Goal: Transaction & Acquisition: Purchase product/service

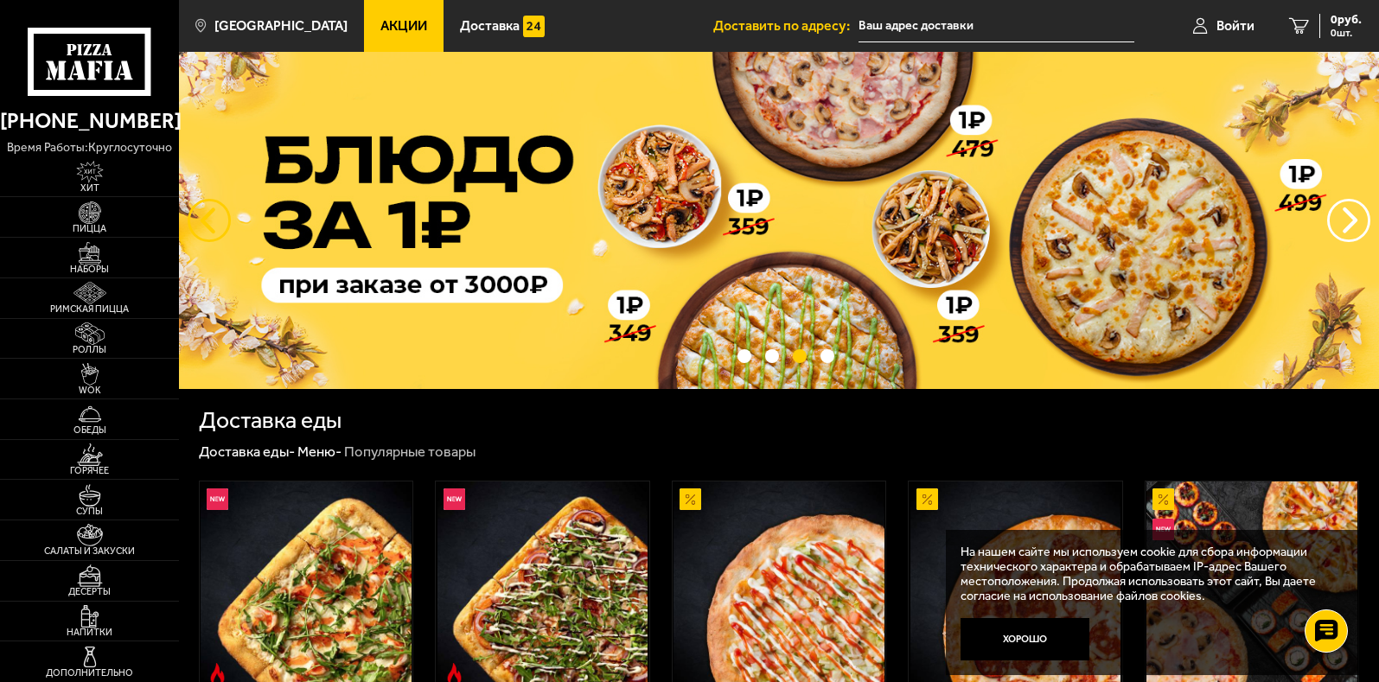
click at [201, 216] on button "следующий" at bounding box center [209, 220] width 43 height 43
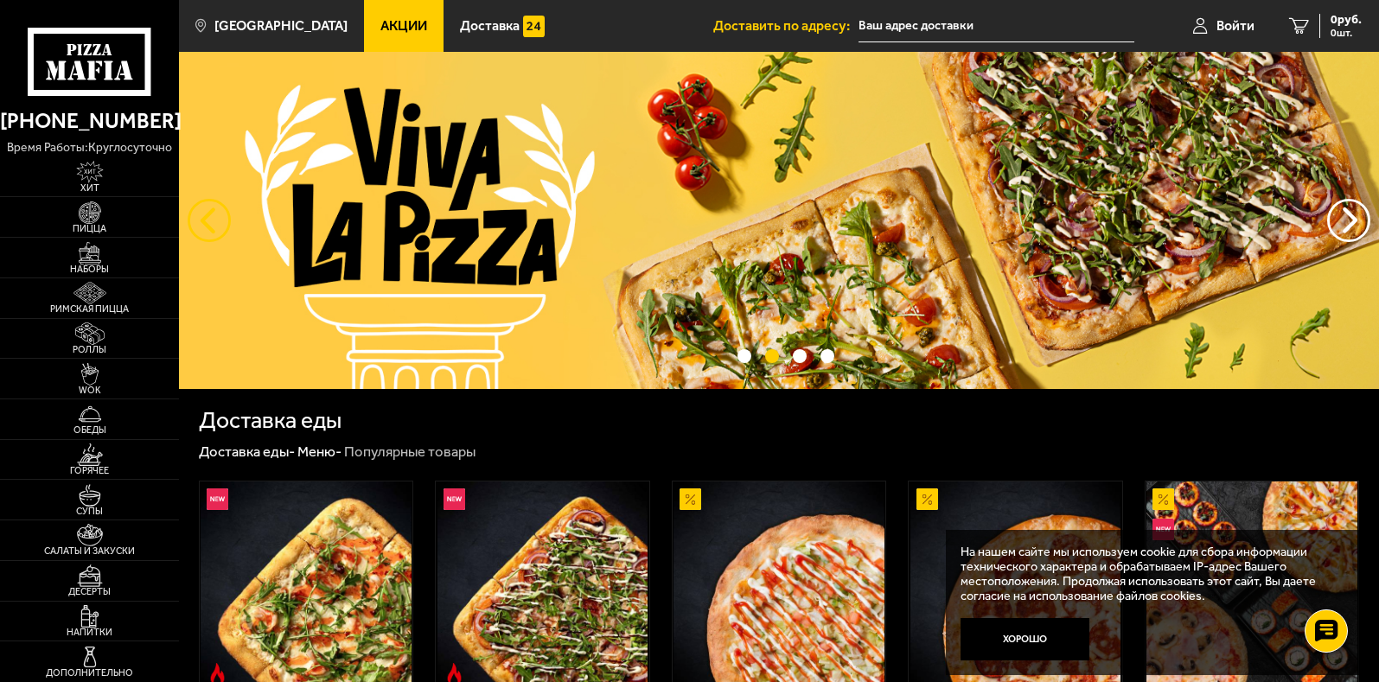
click at [208, 229] on button "следующий" at bounding box center [209, 220] width 43 height 43
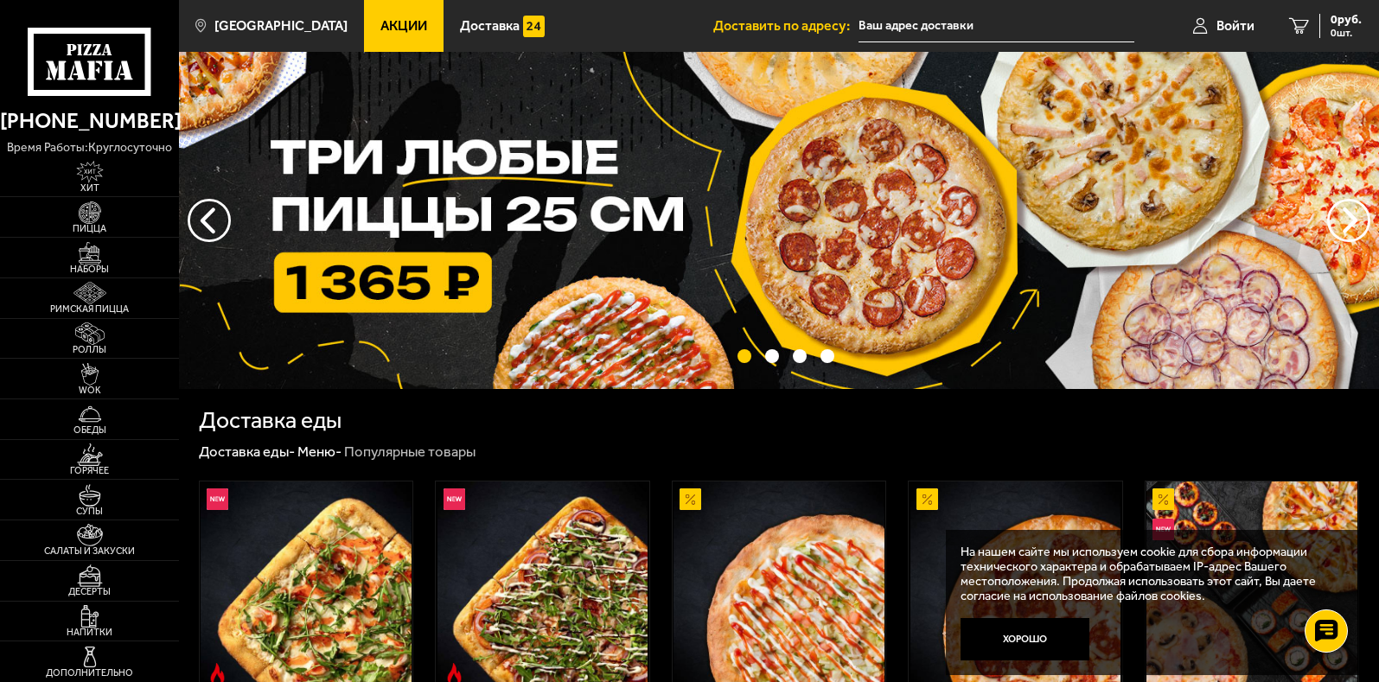
click at [409, 282] on img at bounding box center [779, 220] width 1200 height 337
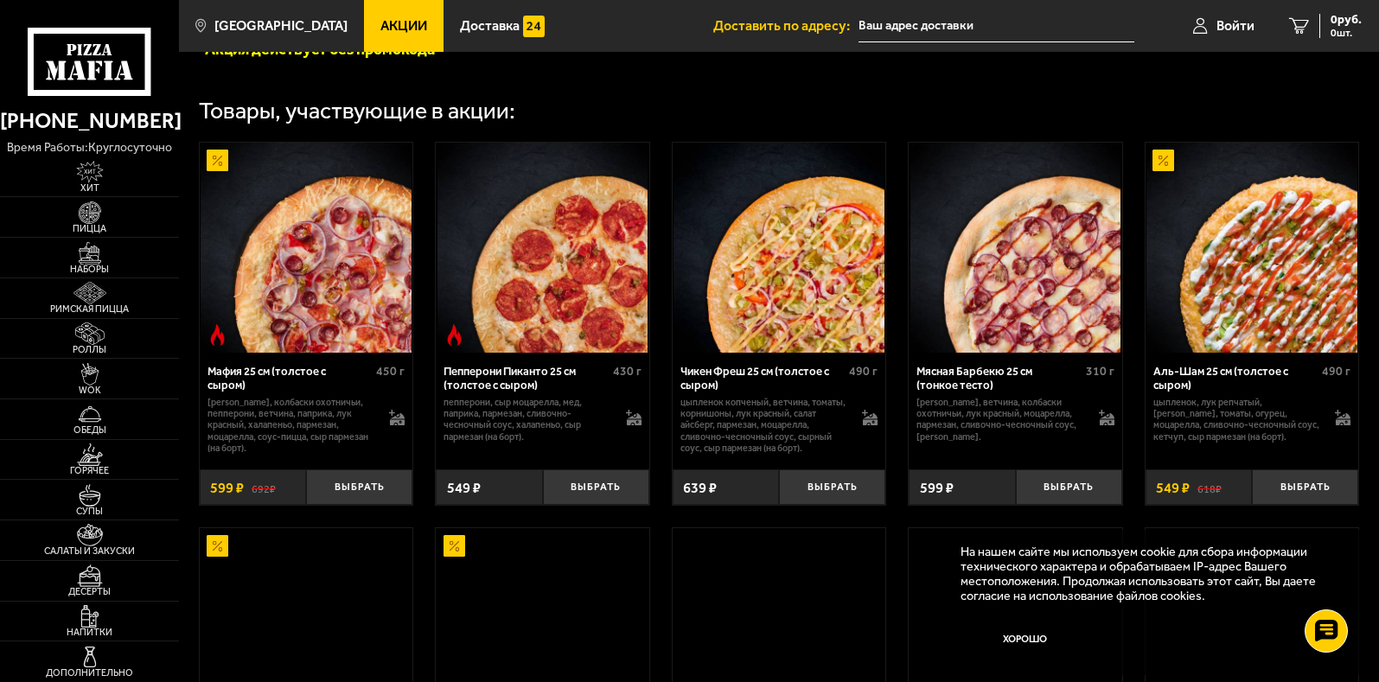
scroll to position [519, 0]
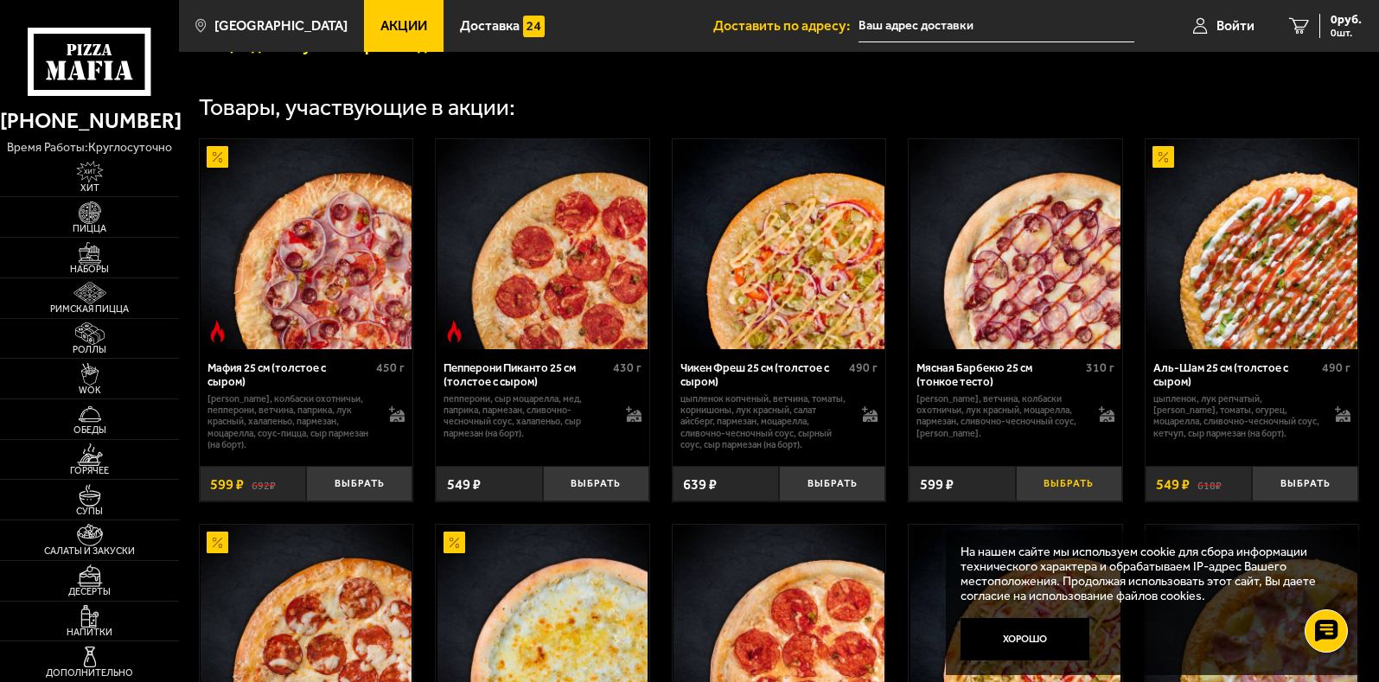
click at [1068, 488] on button "Выбрать" at bounding box center [1069, 483] width 106 height 35
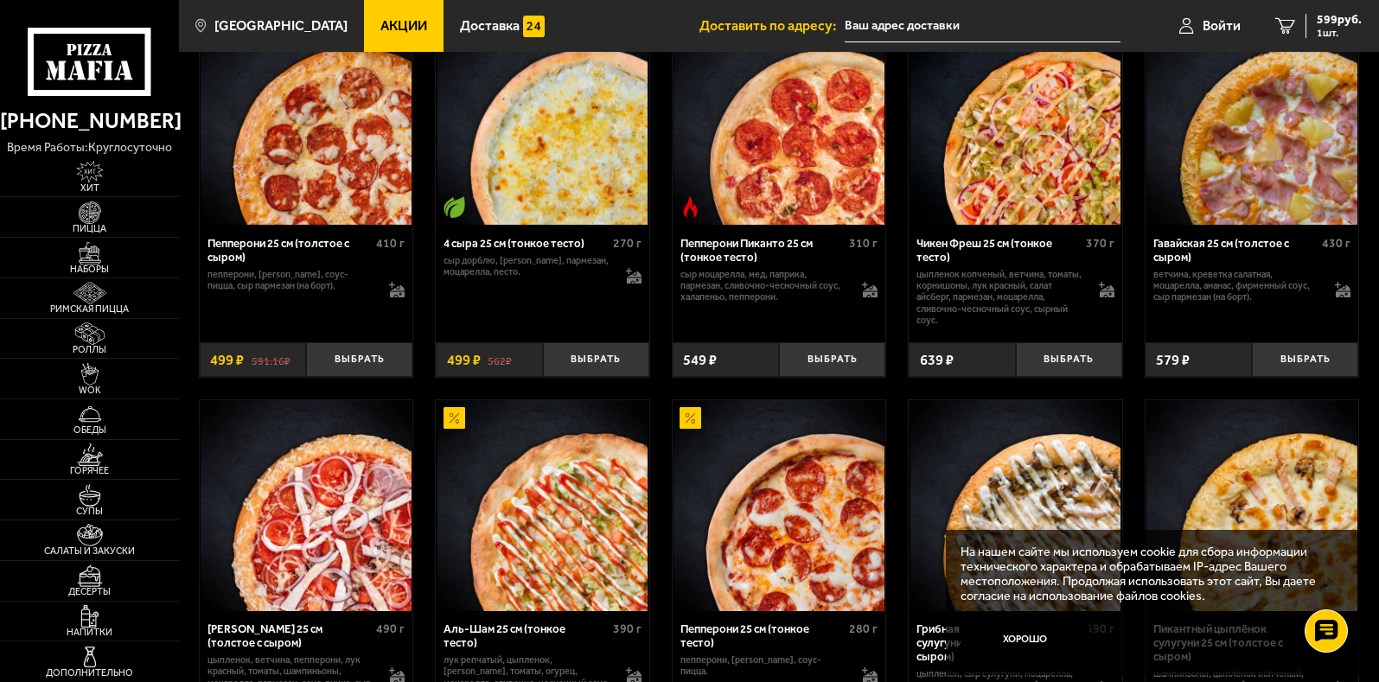
scroll to position [1037, 0]
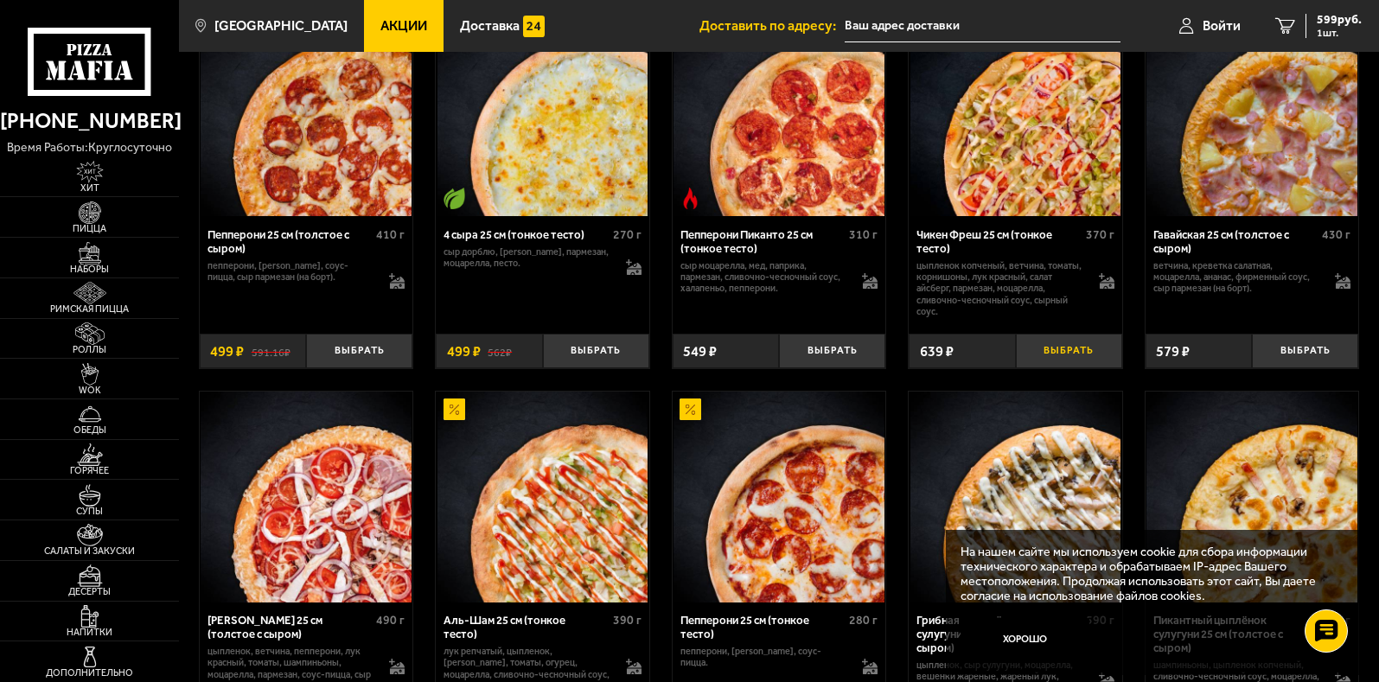
click at [1062, 351] on button "Выбрать" at bounding box center [1069, 351] width 106 height 35
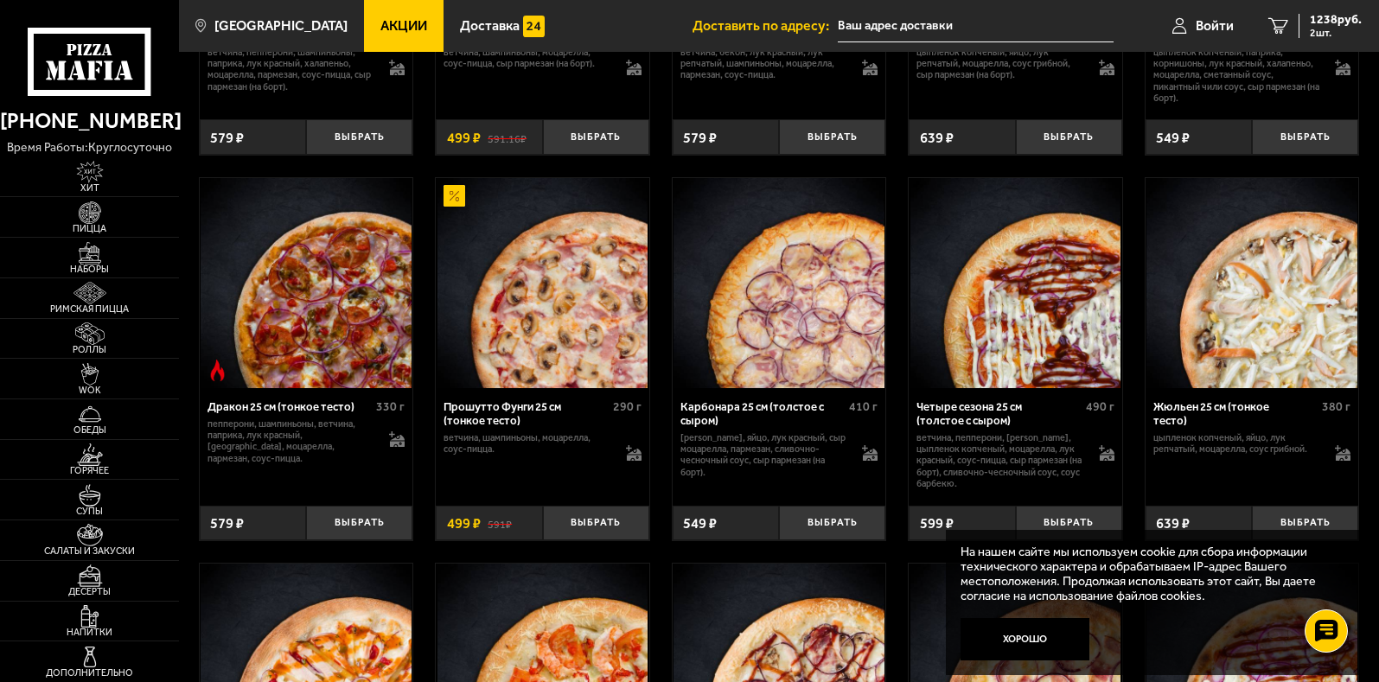
scroll to position [2507, 0]
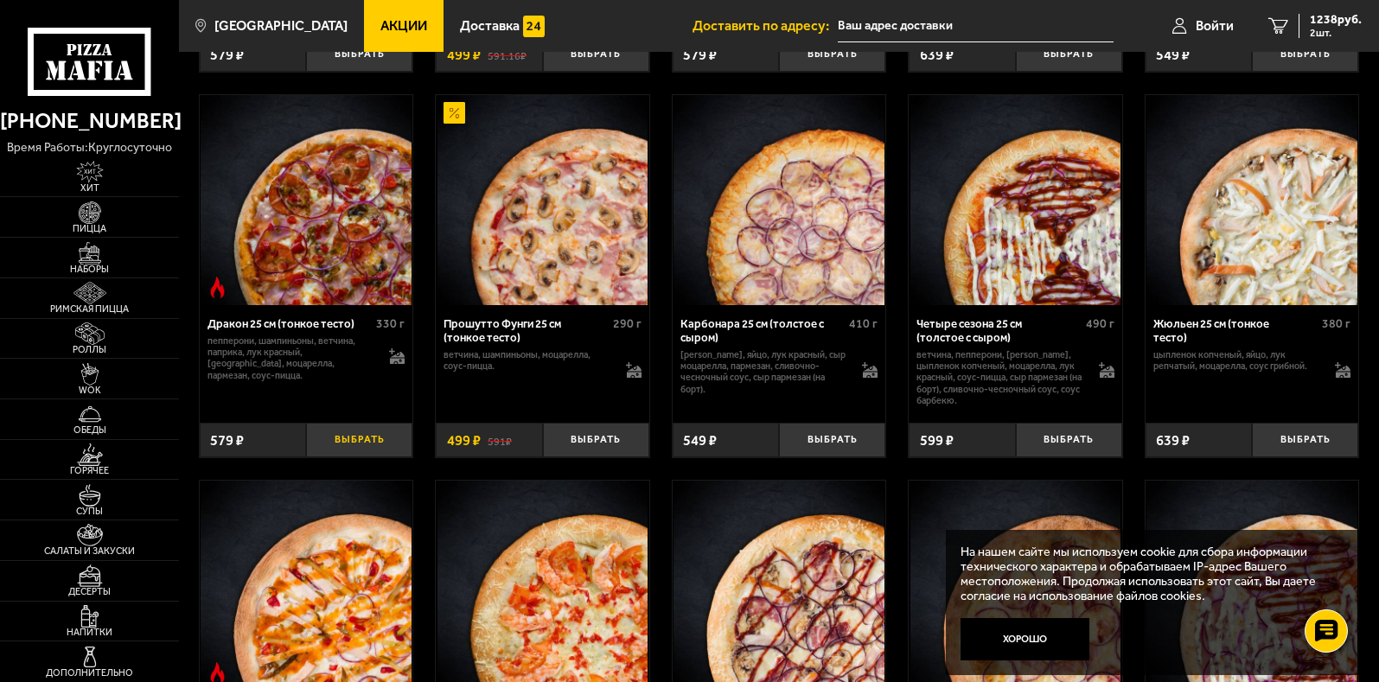
click at [351, 452] on button "Выбрать" at bounding box center [359, 440] width 106 height 35
click at [1273, 21] on icon "3" at bounding box center [1278, 25] width 20 height 16
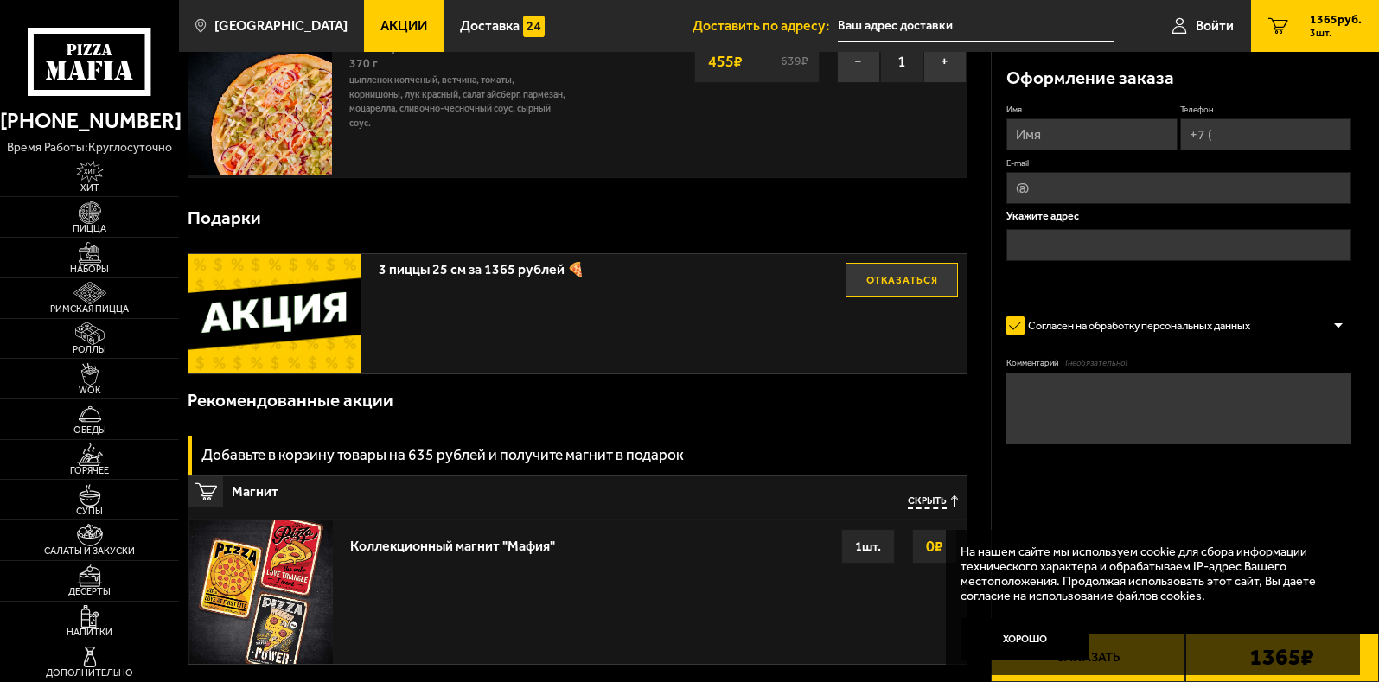
scroll to position [432, 0]
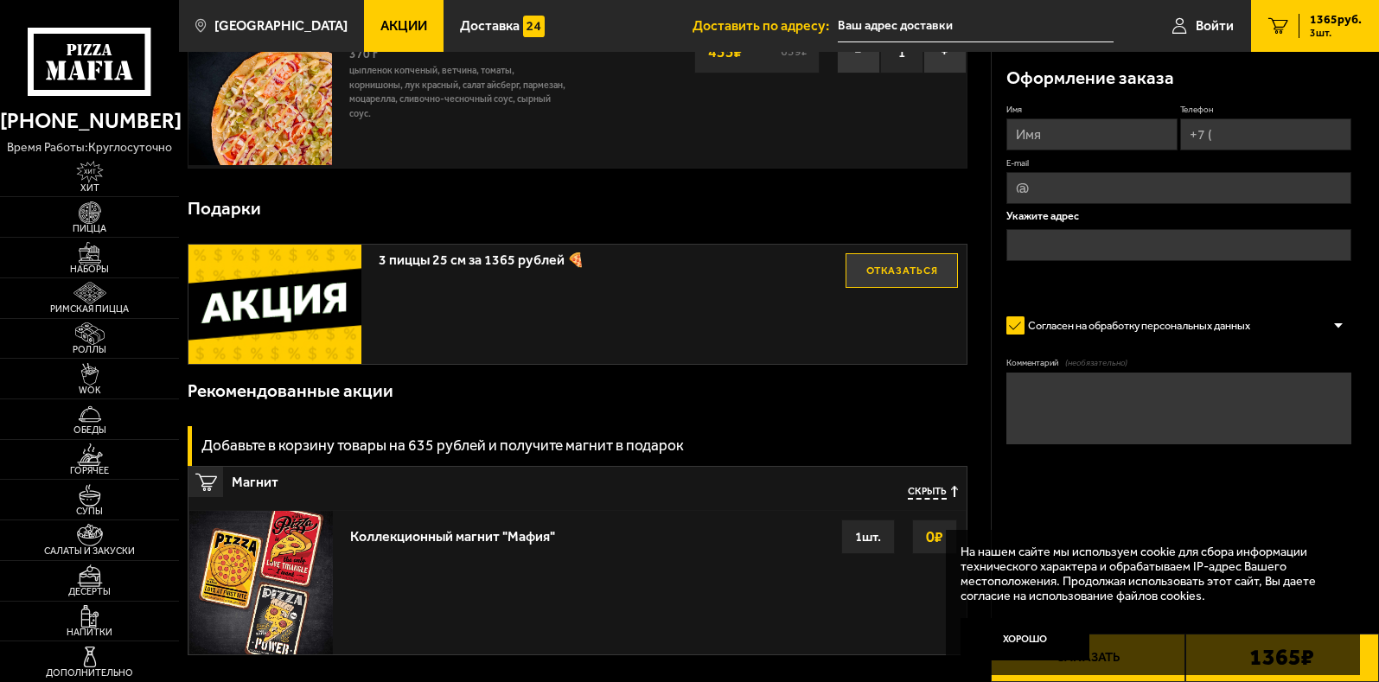
click at [885, 267] on button "Отказаться" at bounding box center [901, 270] width 112 height 35
click at [915, 266] on button "Выбрать" at bounding box center [901, 270] width 112 height 35
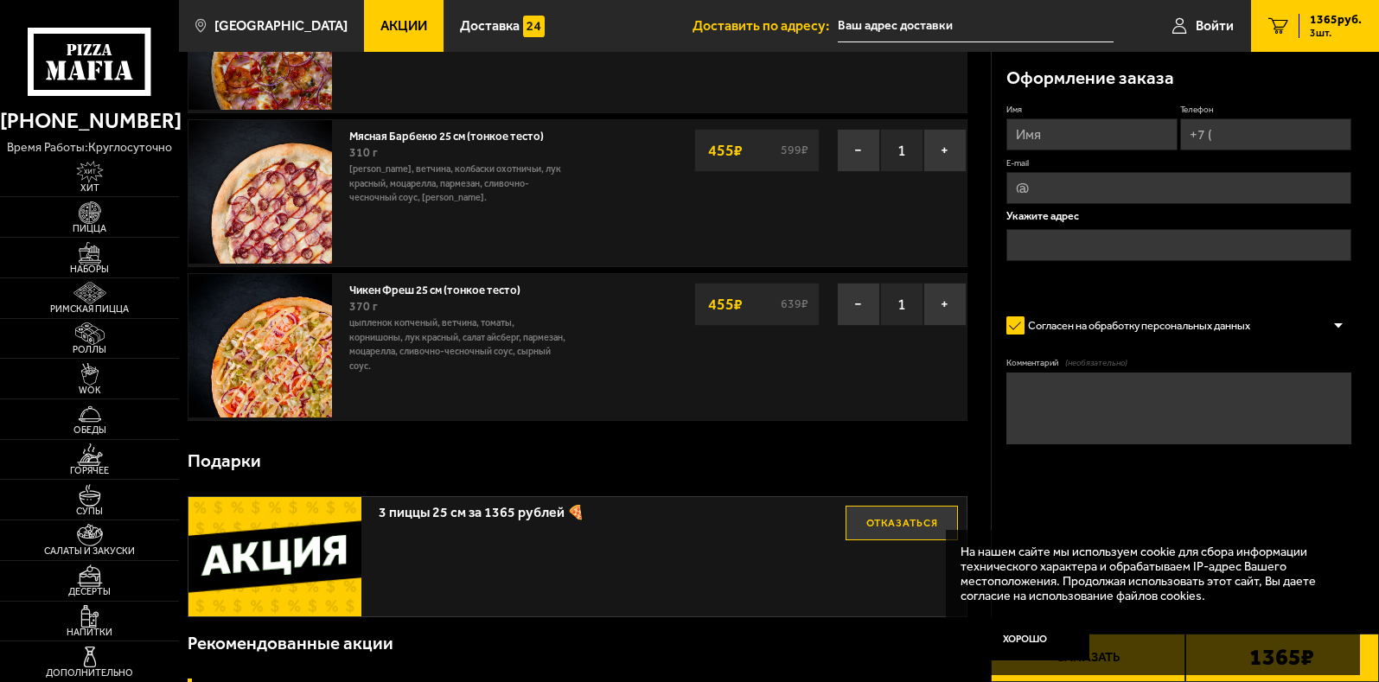
scroll to position [0, 0]
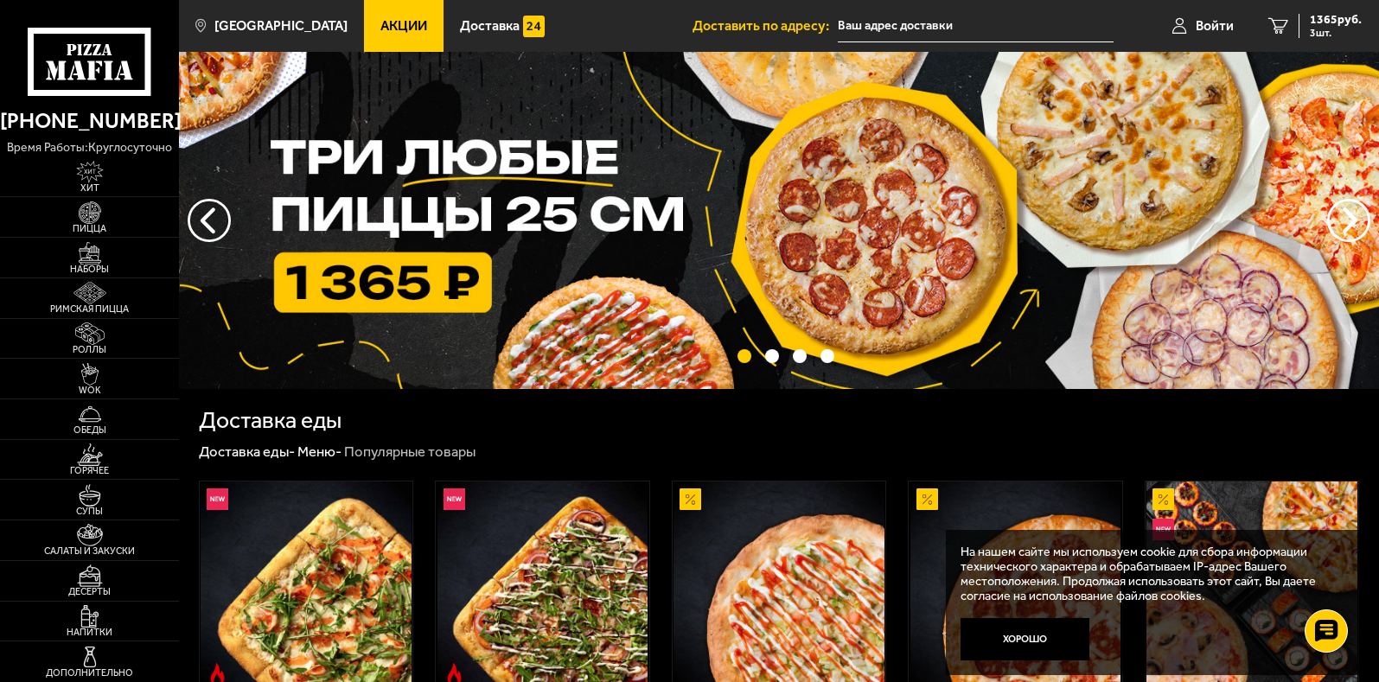
click at [380, 24] on span "Акции" at bounding box center [403, 26] width 47 height 14
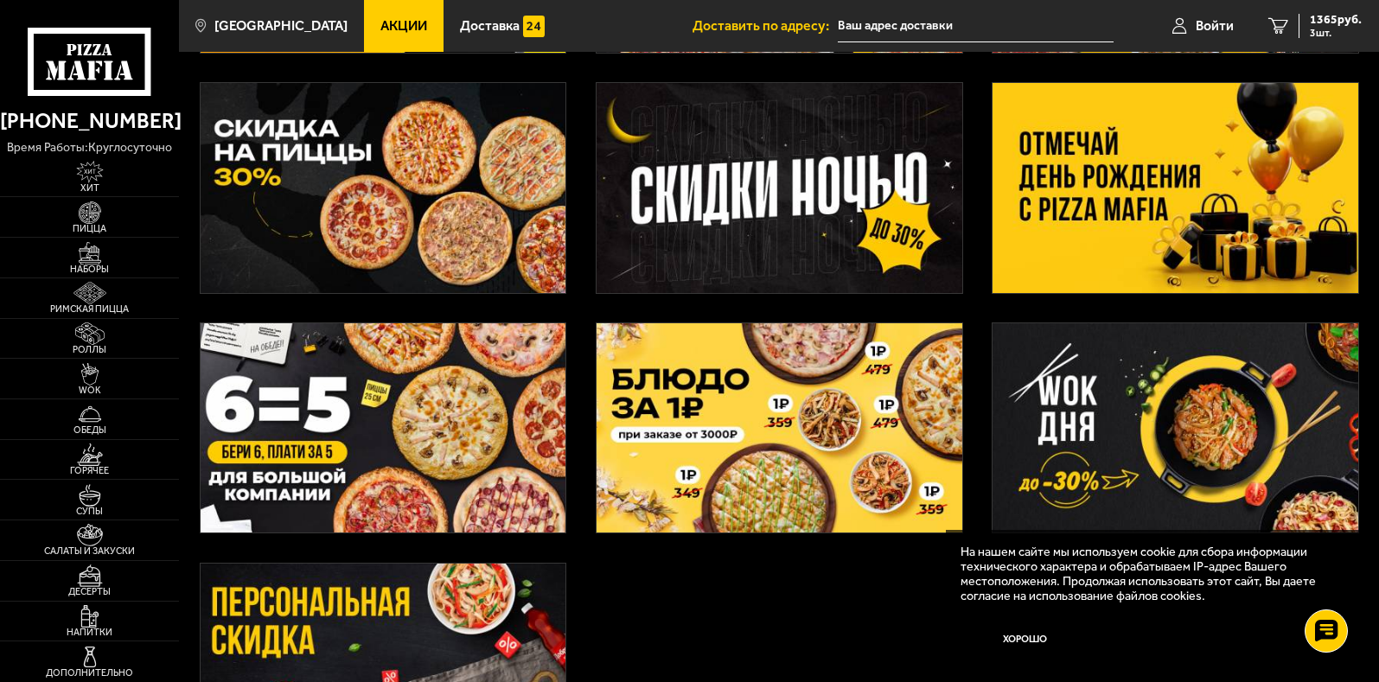
scroll to position [173, 0]
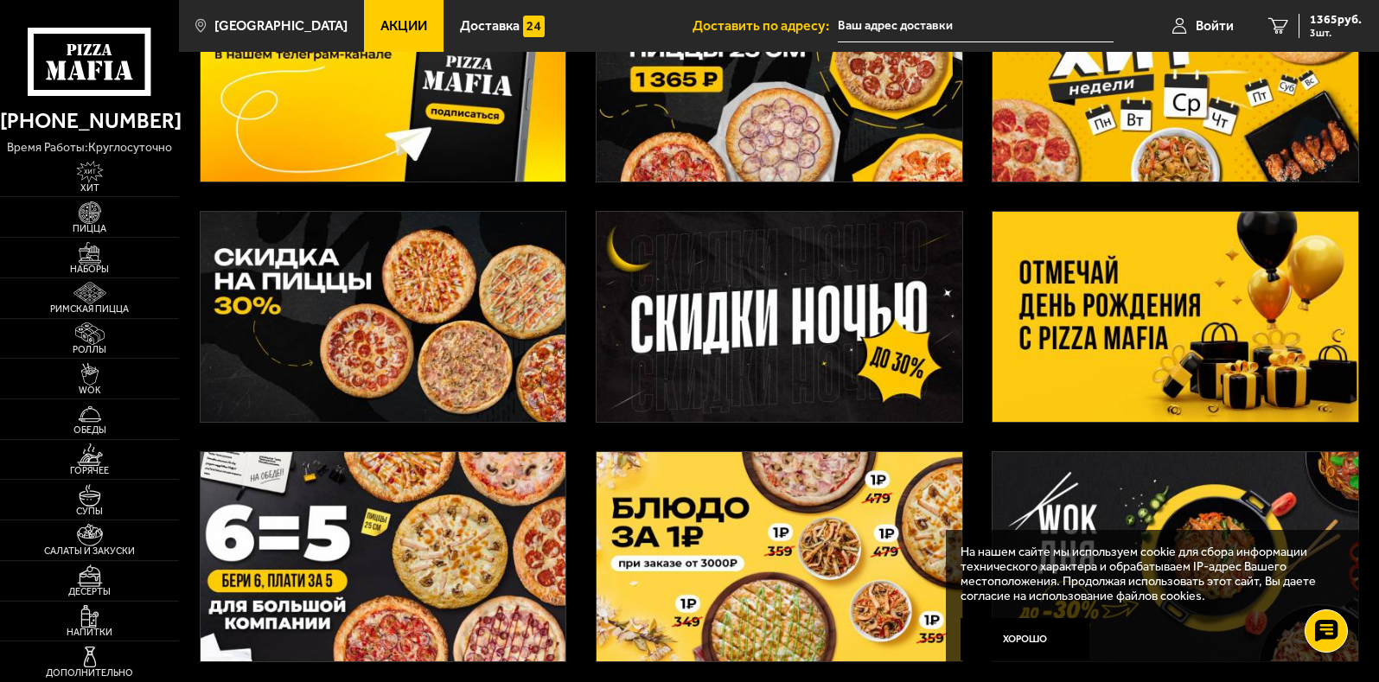
click at [284, 261] on img at bounding box center [384, 317] width 366 height 210
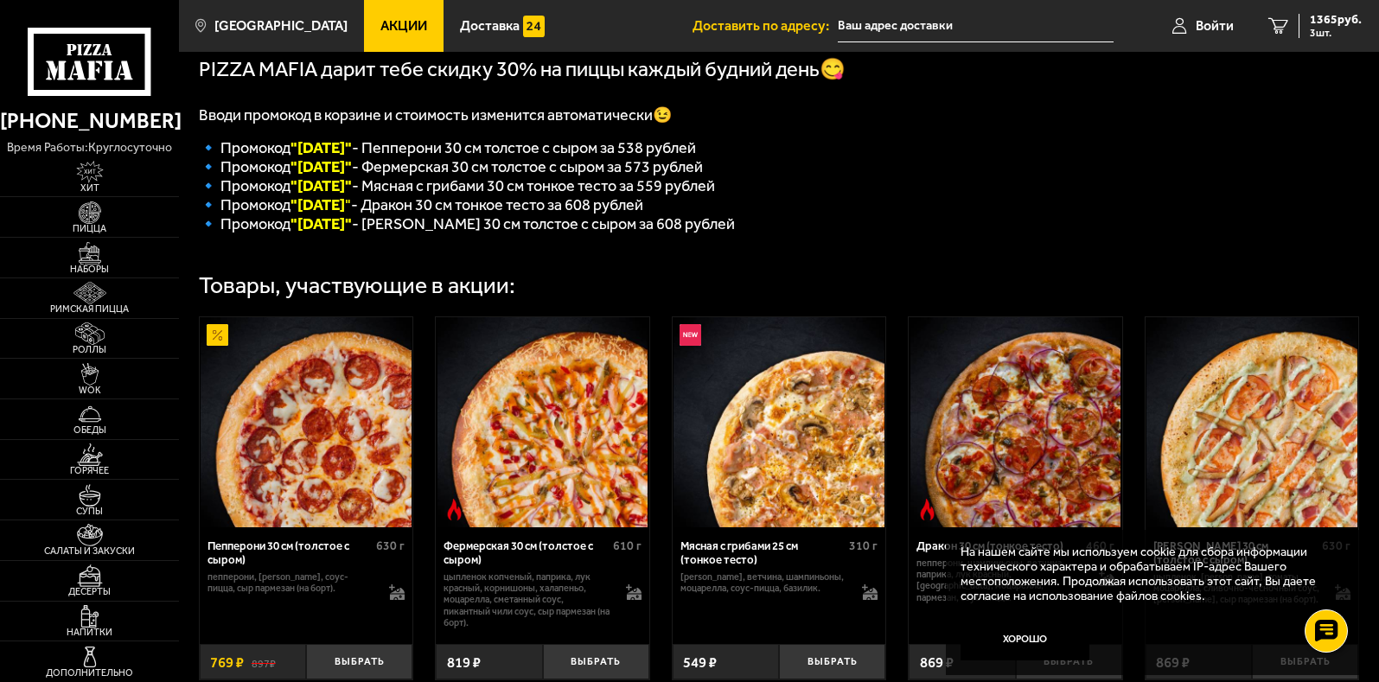
scroll to position [519, 0]
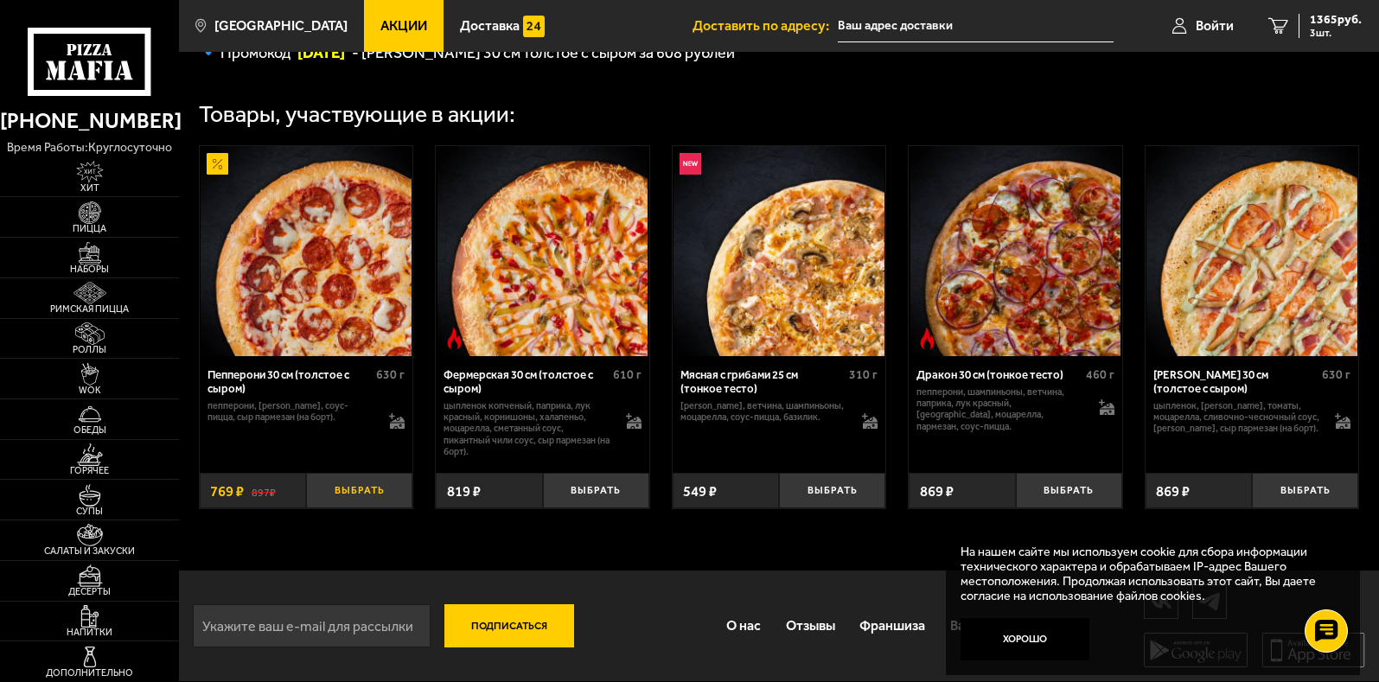
click at [365, 497] on button "Выбрать" at bounding box center [359, 490] width 106 height 35
click at [603, 501] on button "Выбрать" at bounding box center [596, 490] width 106 height 35
click at [1282, 20] on icon "5" at bounding box center [1278, 25] width 20 height 16
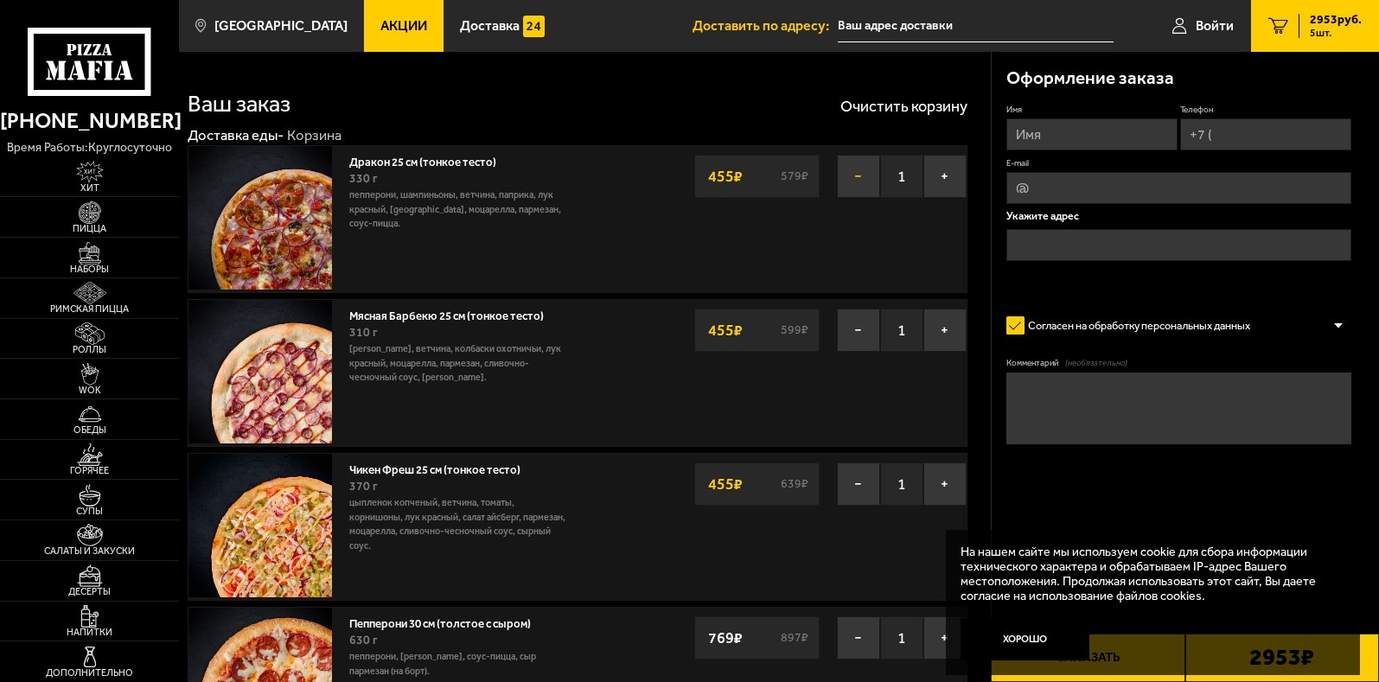
click at [858, 174] on button "−" at bounding box center [858, 176] width 43 height 43
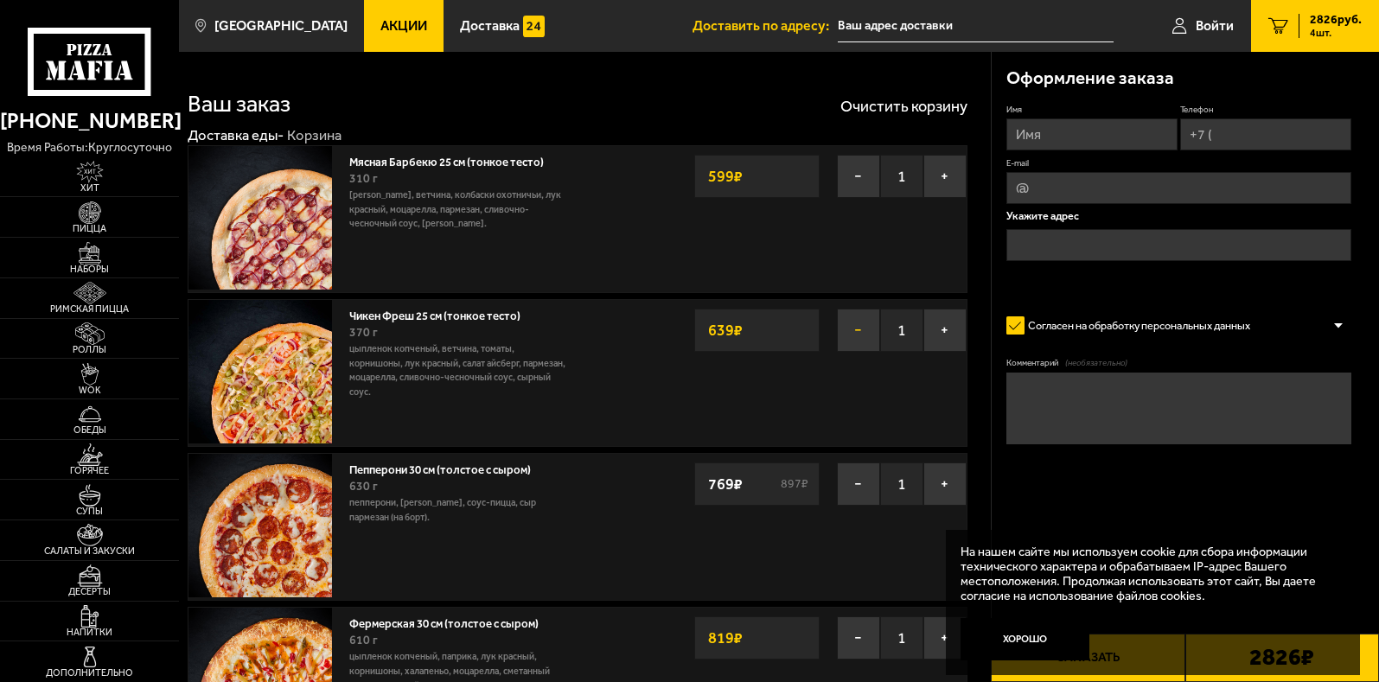
click at [852, 332] on button "−" at bounding box center [858, 330] width 43 height 43
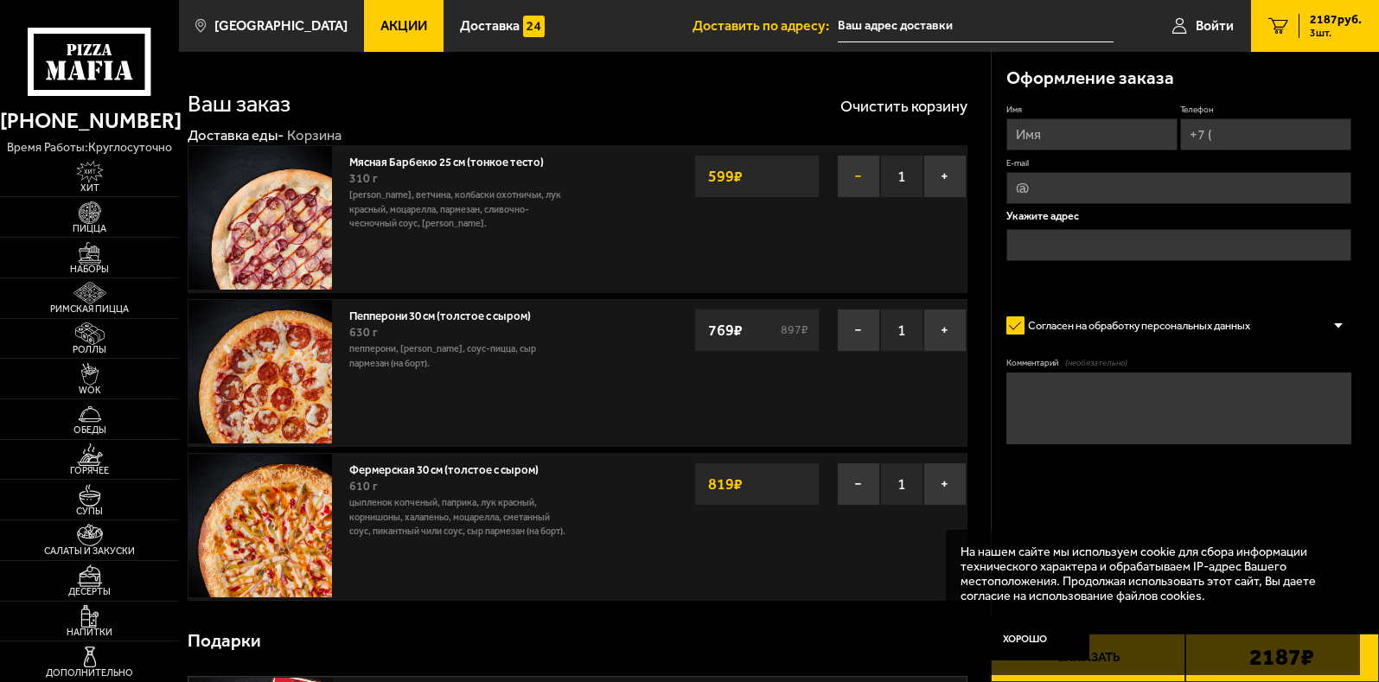
click at [851, 178] on button "−" at bounding box center [858, 176] width 43 height 43
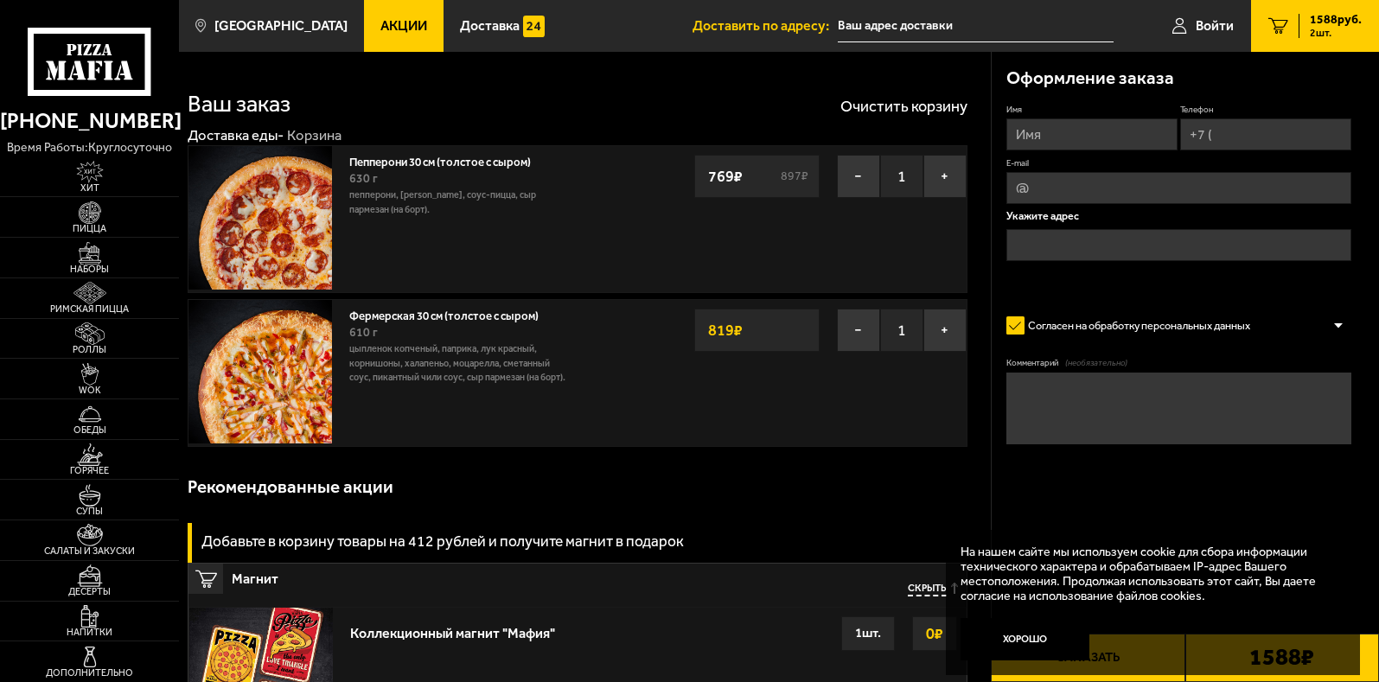
click at [1270, 26] on icon "2" at bounding box center [1278, 25] width 20 height 16
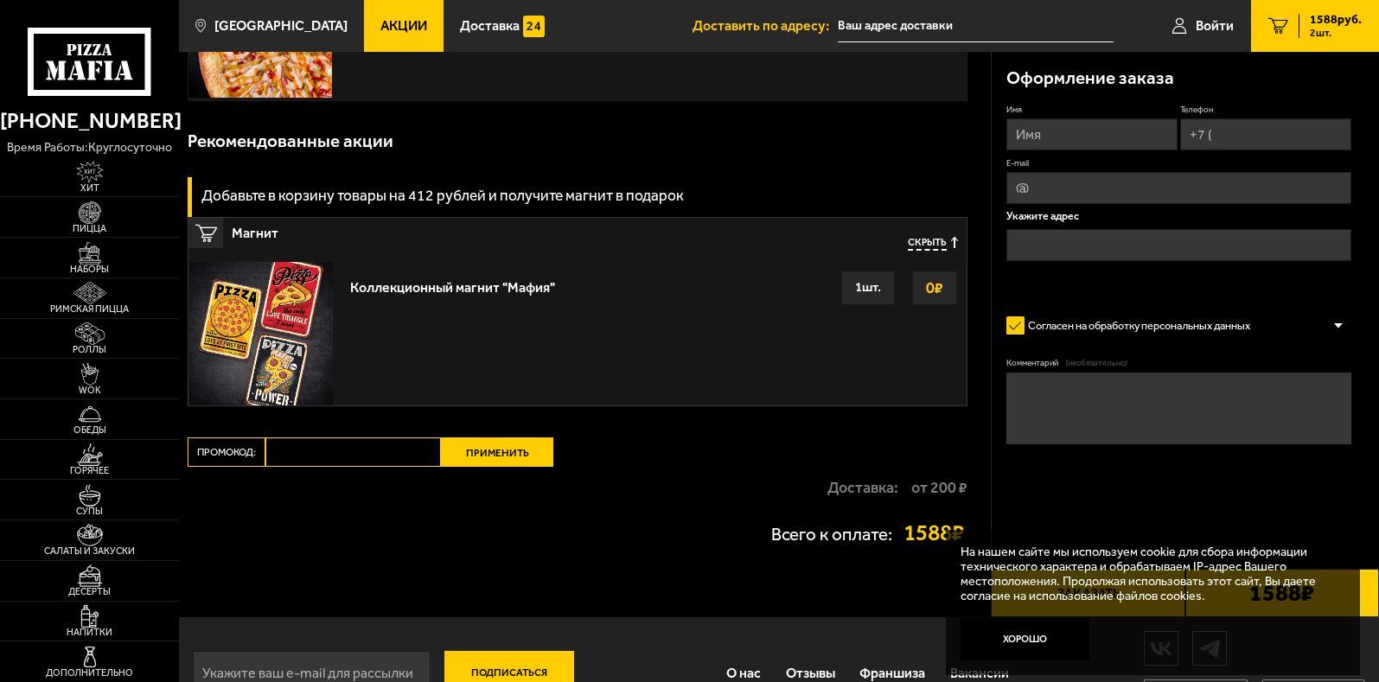
click at [331, 453] on input "Промокод:" at bounding box center [352, 451] width 175 height 29
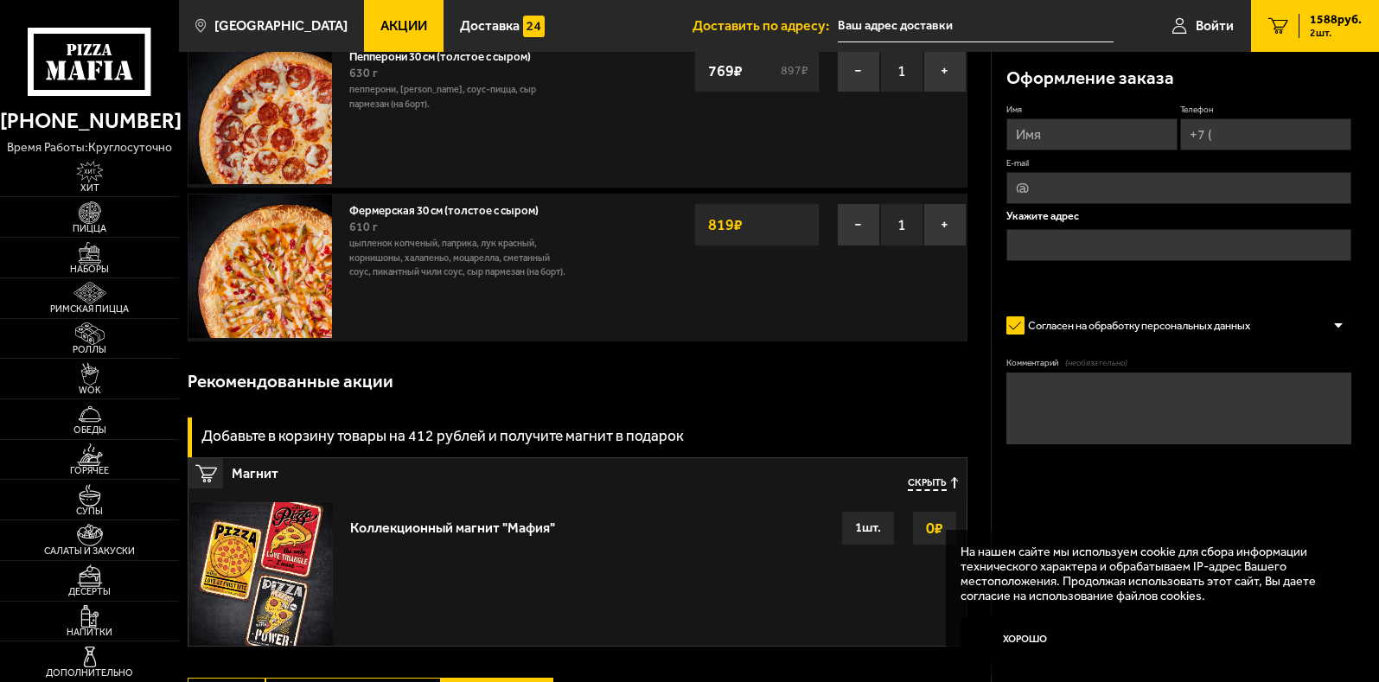
scroll to position [0, 0]
